Goal: Task Accomplishment & Management: Manage account settings

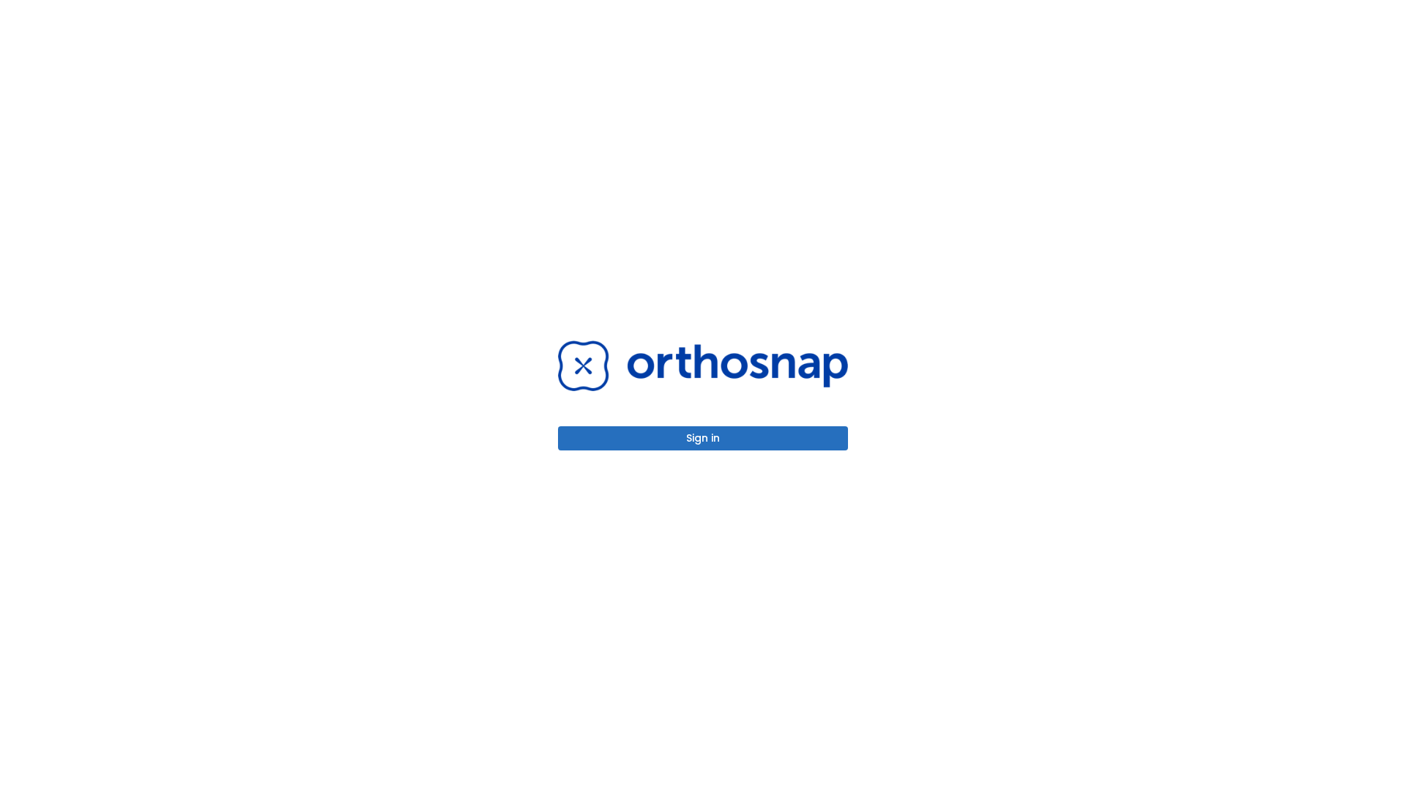
click at [703, 438] on button "Sign in" at bounding box center [703, 438] width 290 height 24
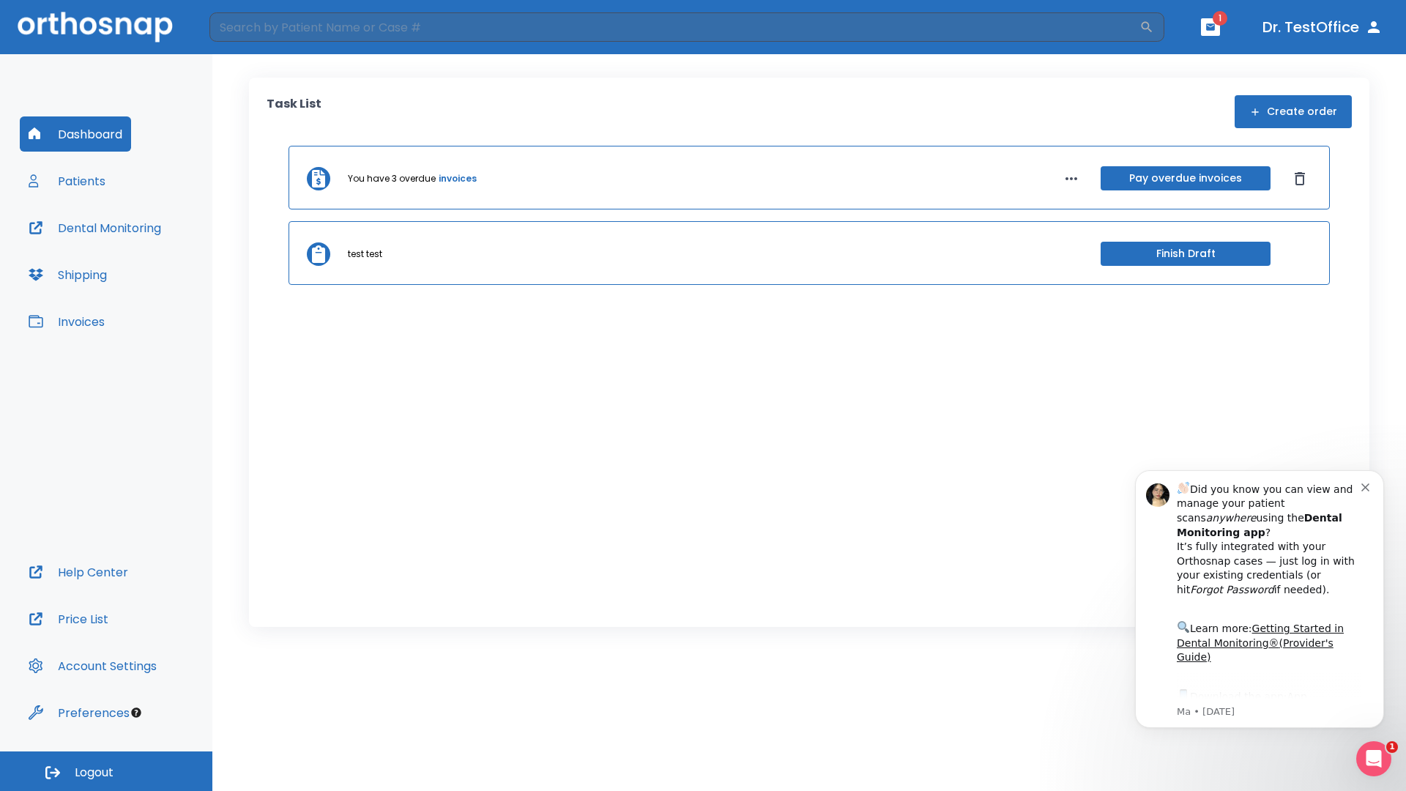
click at [106, 771] on span "Logout" at bounding box center [94, 772] width 39 height 16
